Goal: Feedback & Contribution: Submit feedback/report problem

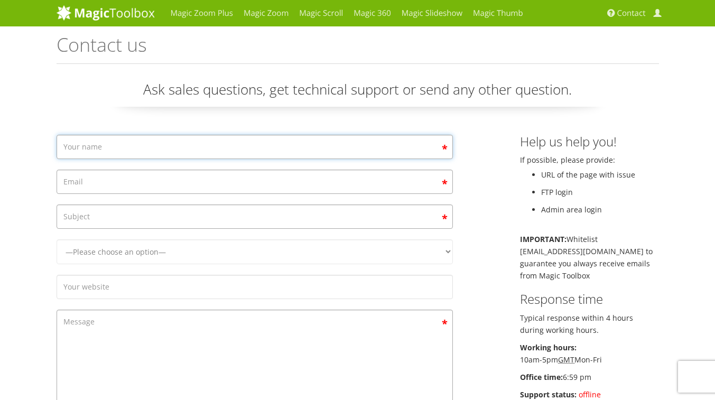
click at [286, 143] on input "Contact form" at bounding box center [255, 147] width 396 height 24
type input "[PERSON_NAME]"
click at [154, 177] on input "Contact form" at bounding box center [255, 182] width 396 height 24
type input "[EMAIL_ADDRESS][DOMAIN_NAME]"
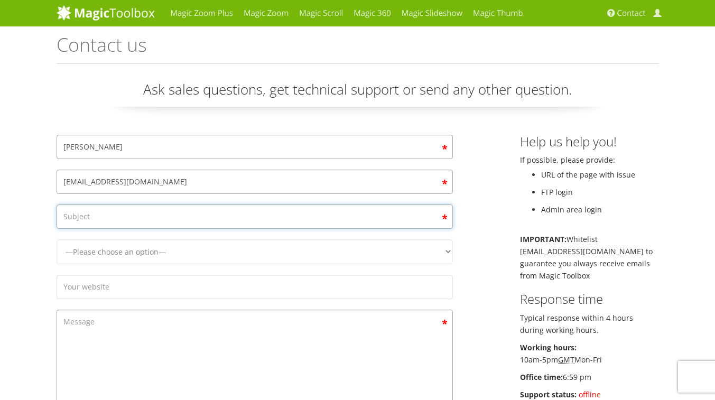
click at [147, 218] on input "Contact form" at bounding box center [255, 216] width 396 height 24
type input "Magic Zoom Plus"
click at [149, 248] on select "—Please choose an option— Magic Zoom Magic Zoom Plus Magic Thumb Magic Slidesho…" at bounding box center [255, 251] width 396 height 25
select select "Magic Zoom Plus"
click at [167, 281] on input "Contact form" at bounding box center [255, 287] width 396 height 24
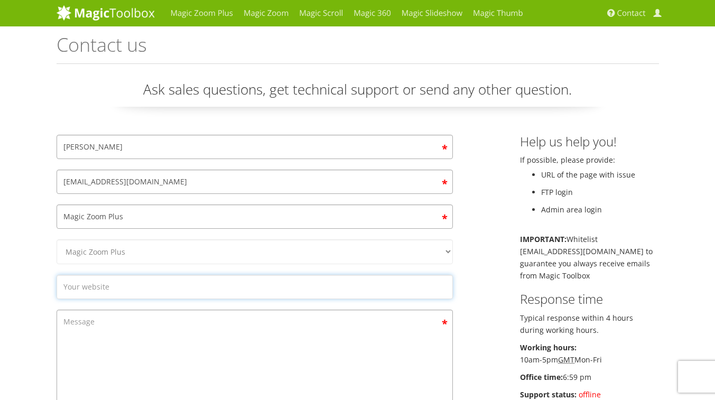
click at [181, 281] on input "Contact form" at bounding box center [255, 287] width 396 height 24
paste input "[URL][DOMAIN_NAME]"
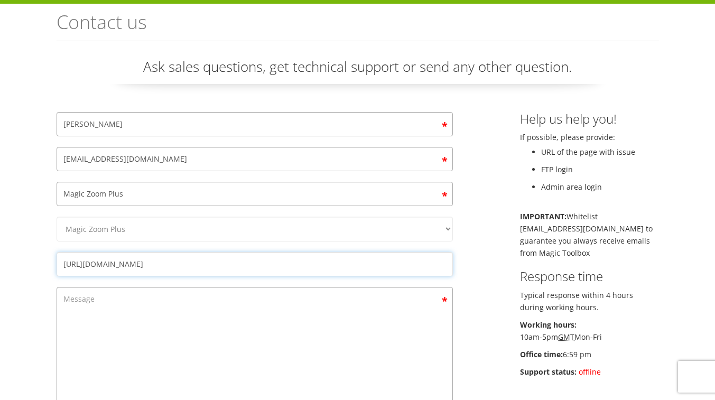
scroll to position [62, 0]
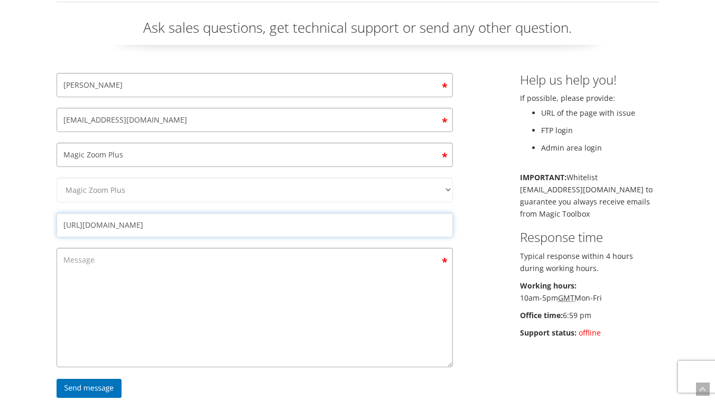
type input "[URL][DOMAIN_NAME]"
click at [180, 295] on textarea "Contact form" at bounding box center [255, 307] width 396 height 119
type textarea "S"
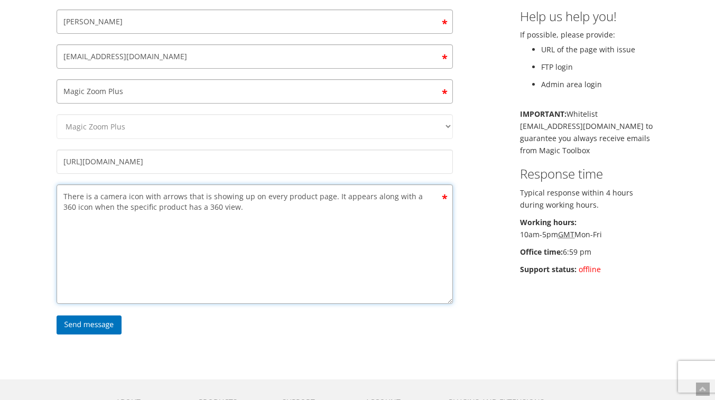
scroll to position [135, 0]
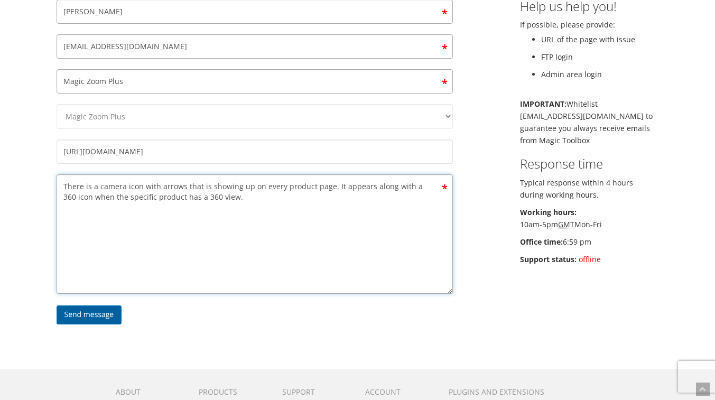
type textarea "There is a camera icon with arrows that is showing up on every product page. It…"
click at [105, 309] on input "Send message" at bounding box center [90, 314] width 66 height 19
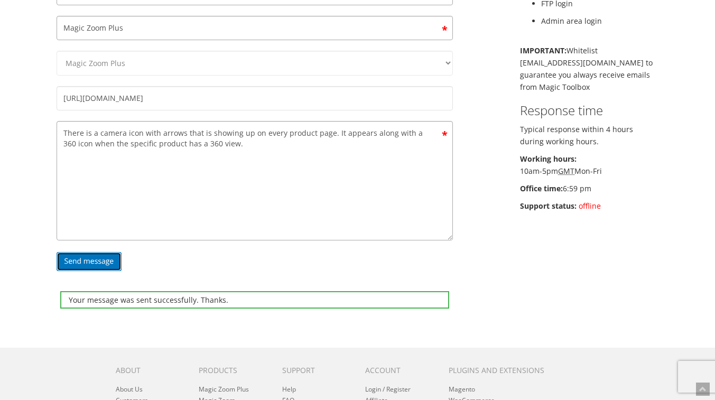
scroll to position [0, 0]
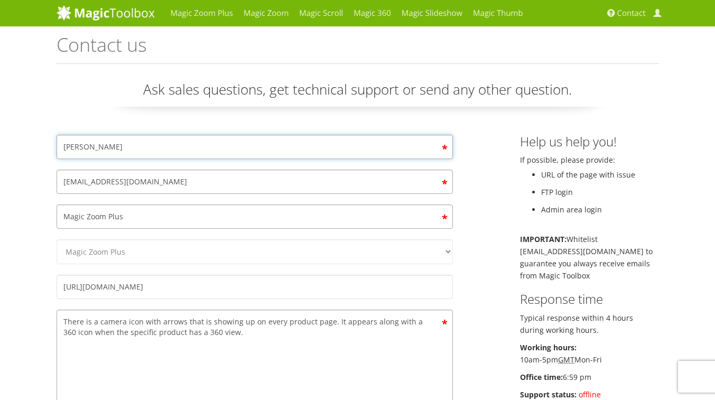
click at [357, 136] on input "[PERSON_NAME]" at bounding box center [255, 147] width 396 height 24
type input "[PERSON_NAME]"
click at [156, 183] on input "[EMAIL_ADDRESS][DOMAIN_NAME]" at bounding box center [255, 182] width 396 height 24
type input "[EMAIL_ADDRESS][DOMAIN_NAME]"
click at [154, 213] on input "Magic Zoom Plus" at bounding box center [255, 216] width 396 height 24
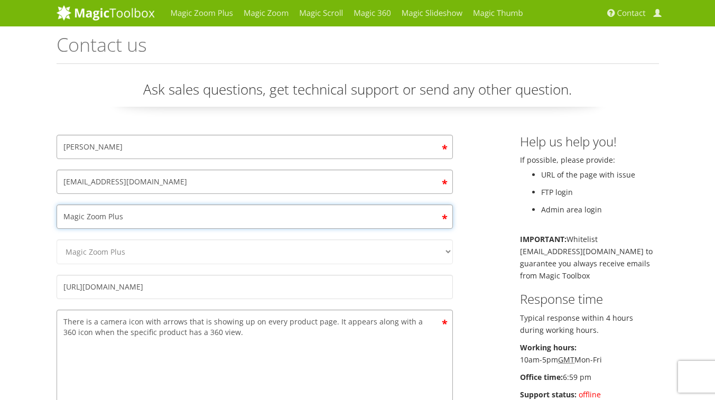
type input "Magic Zoom Plus"
click at [155, 258] on select "—Please choose an option— Magic Zoom Magic Zoom Plus Magic Thumb Magic Slidesho…" at bounding box center [255, 251] width 396 height 25
select select "Magic Zoom Plus"
click at [153, 282] on input "[URL][DOMAIN_NAME]" at bounding box center [255, 287] width 396 height 24
